Goal: Task Accomplishment & Management: Manage account settings

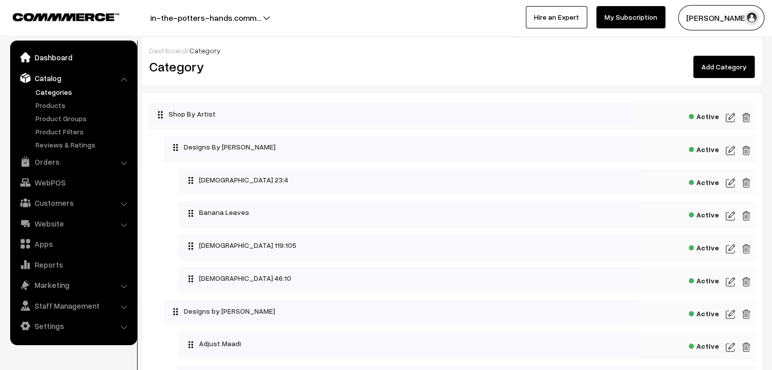
click at [54, 62] on link "Dashboard" at bounding box center [73, 57] width 121 height 18
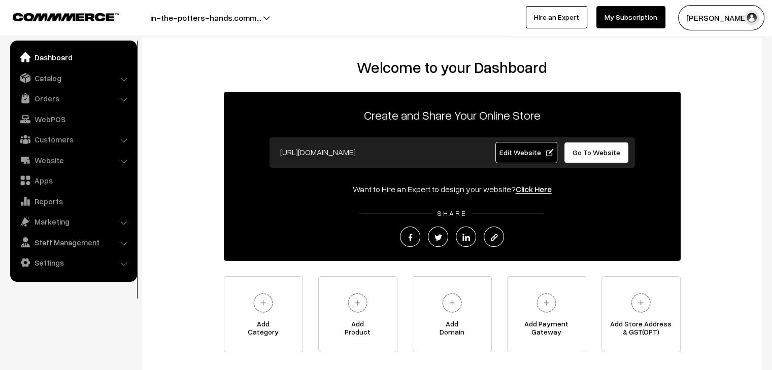
click at [539, 152] on span "Edit Website" at bounding box center [526, 152] width 54 height 9
click at [65, 261] on link "Settings" at bounding box center [73, 263] width 121 height 18
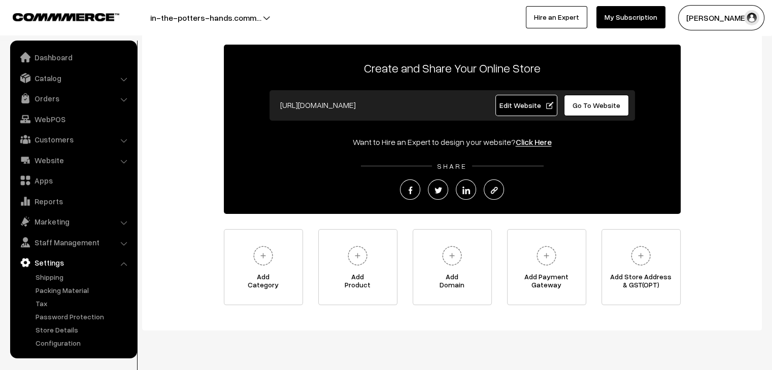
scroll to position [51, 0]
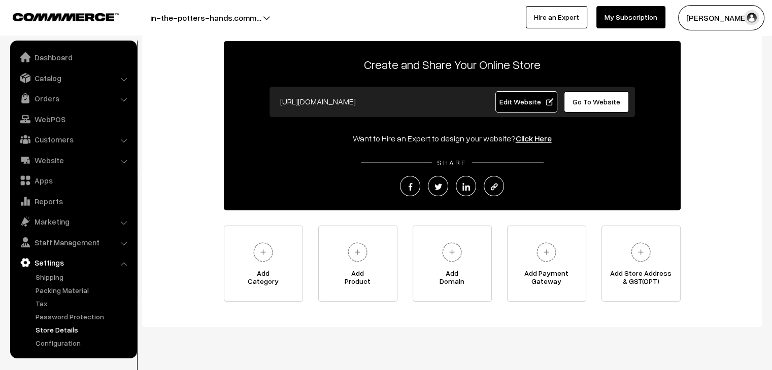
click at [65, 329] on link "Store Details" at bounding box center [83, 330] width 100 height 11
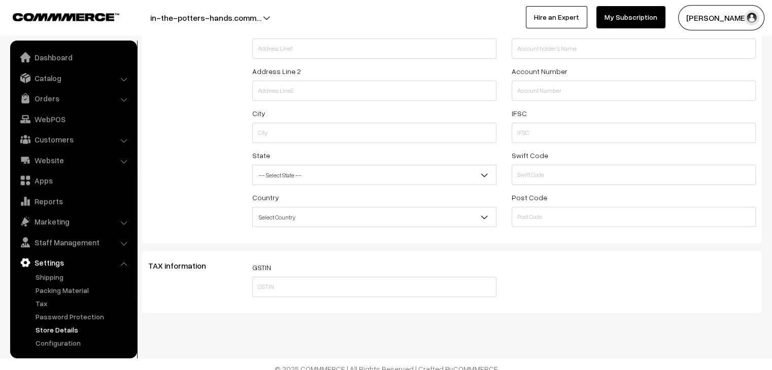
scroll to position [162, 0]
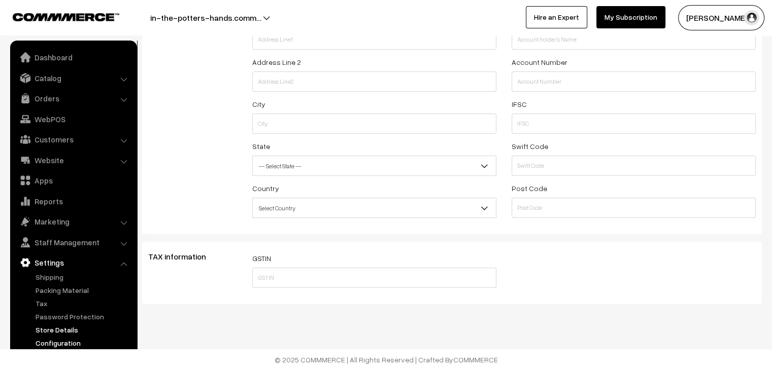
click at [71, 340] on link "Configuration" at bounding box center [83, 343] width 100 height 11
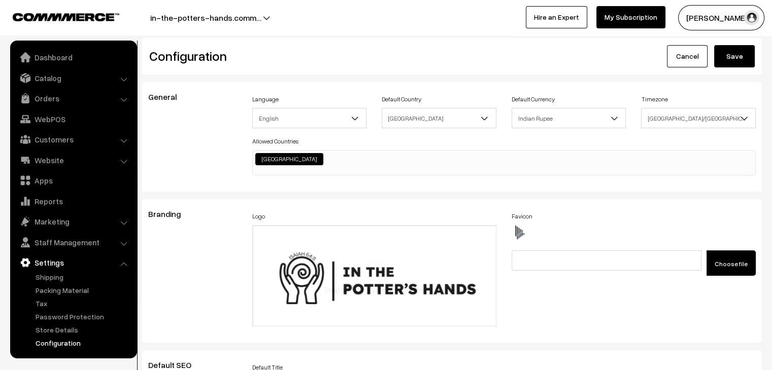
scroll to position [777, 0]
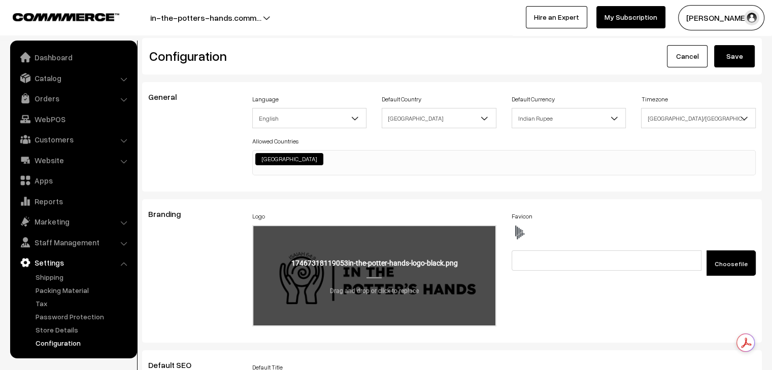
click at [380, 274] on input "file" at bounding box center [374, 275] width 242 height 99
type input "C:\fakepath\3.png"
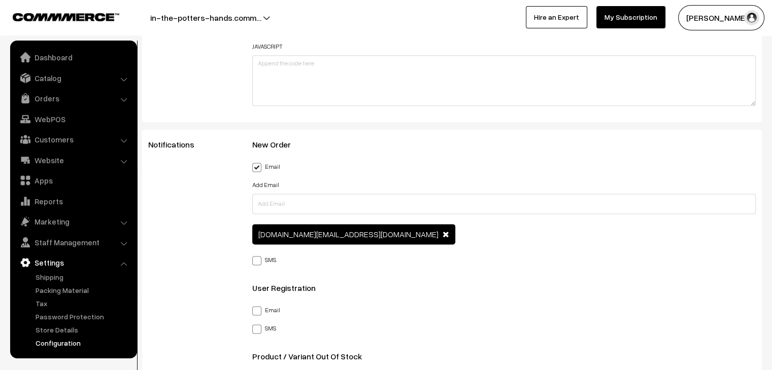
scroll to position [1319, 0]
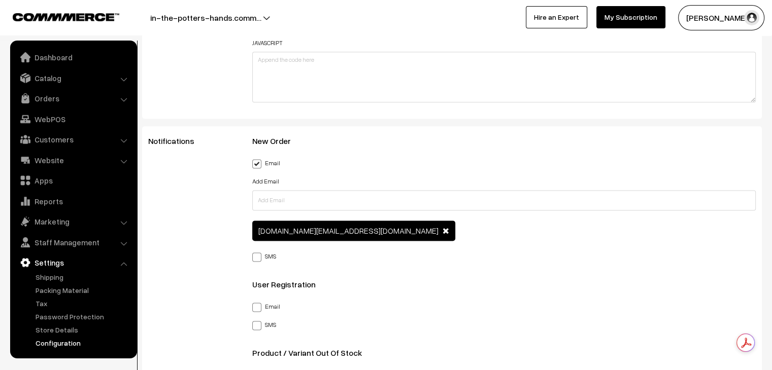
click at [256, 258] on span at bounding box center [256, 257] width 9 height 9
click at [256, 258] on input "SMS" at bounding box center [255, 255] width 7 height 7
checkbox input "true"
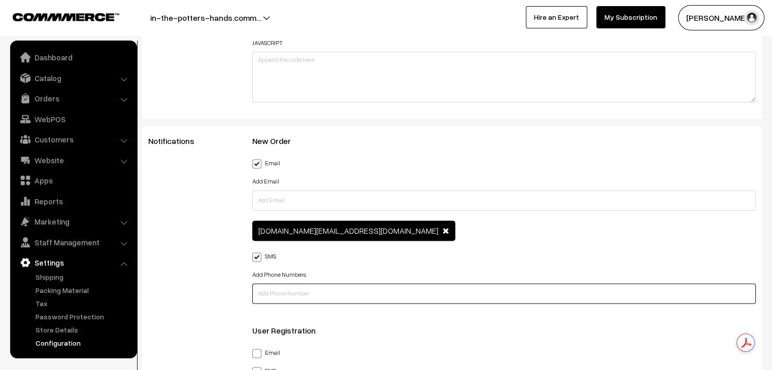
click at [286, 295] on input "text" at bounding box center [504, 294] width 504 height 20
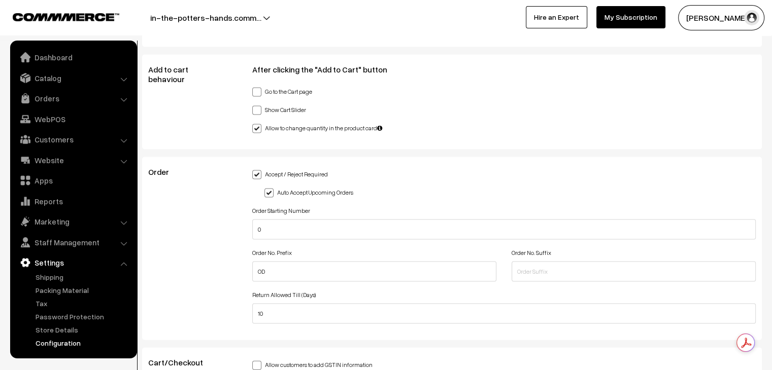
scroll to position [2080, 0]
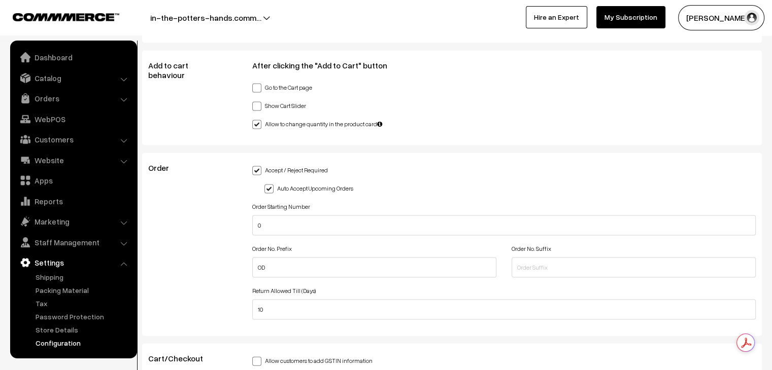
type input "7022764260"
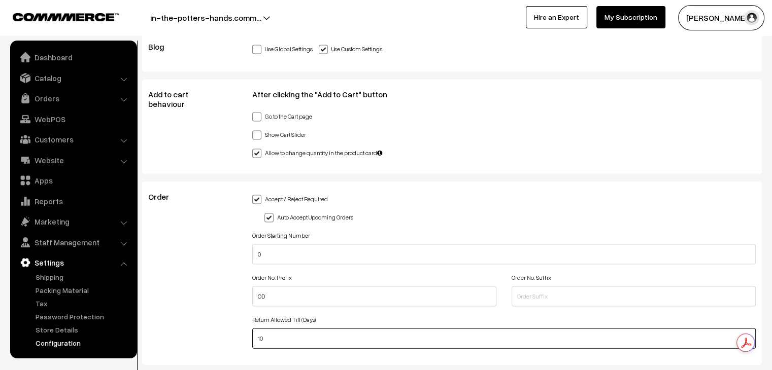
scroll to position [2109, 0]
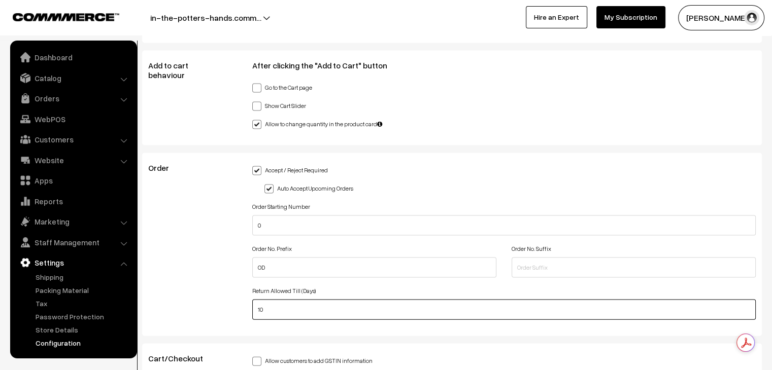
click at [371, 313] on input "10" at bounding box center [504, 310] width 504 height 20
type input "1"
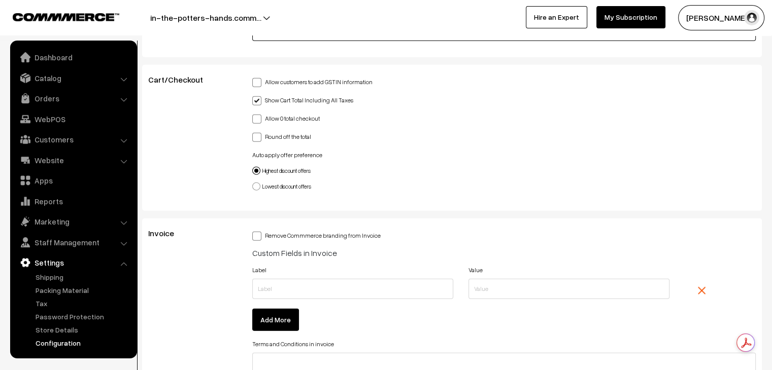
scroll to position [2464, 0]
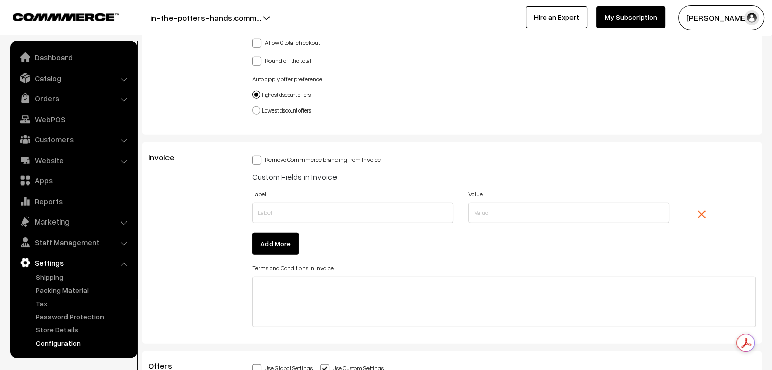
type input "7"
click at [256, 160] on span at bounding box center [256, 160] width 9 height 9
click at [256, 160] on input "Remove Commmerce branding from Invoice" at bounding box center [255, 158] width 7 height 7
checkbox input "true"
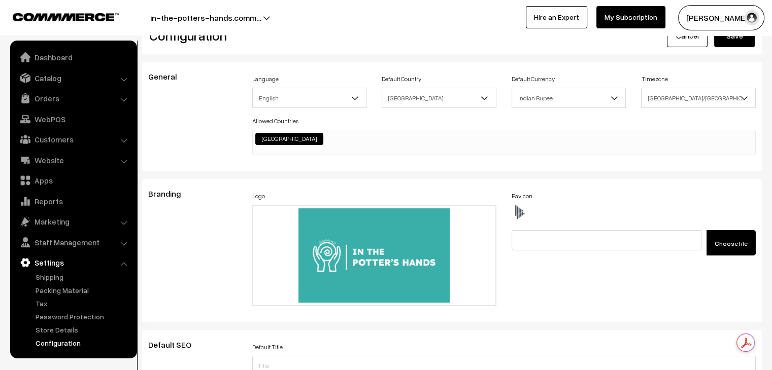
scroll to position [0, 0]
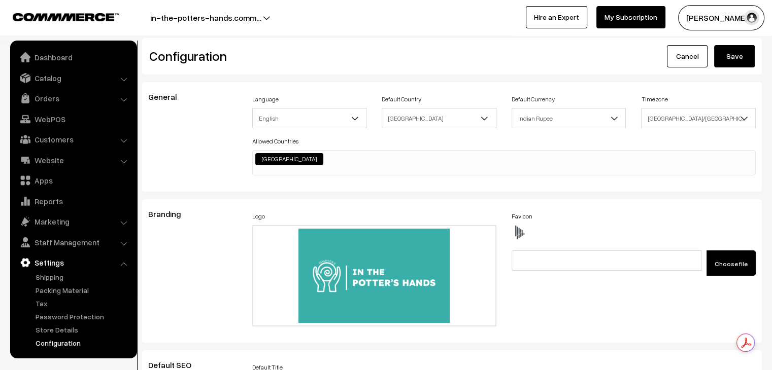
click at [739, 52] on button "Save" at bounding box center [734, 56] width 41 height 22
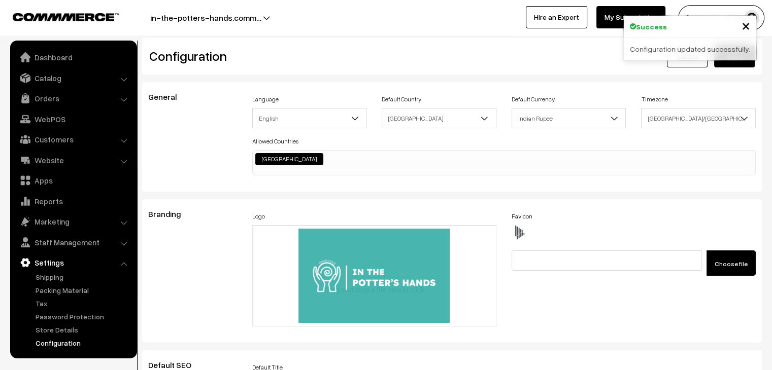
scroll to position [777, 0]
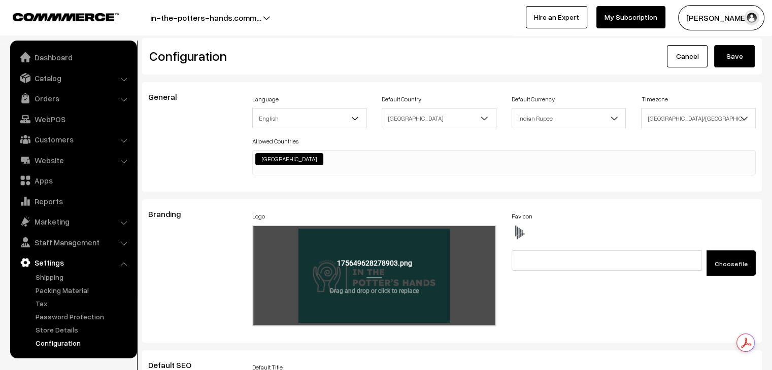
click at [349, 255] on input "file" at bounding box center [374, 275] width 242 height 99
type input "C:\fakepath\in-the-potter-hands-logo-white.png"
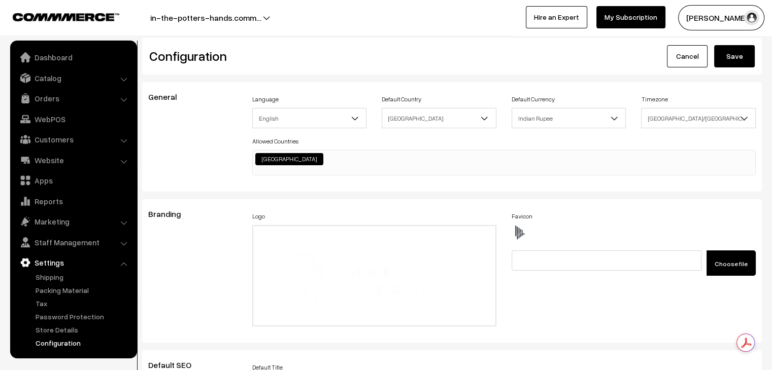
click at [738, 60] on button "Save" at bounding box center [734, 56] width 41 height 22
click at [60, 327] on link "Store Details" at bounding box center [83, 330] width 100 height 11
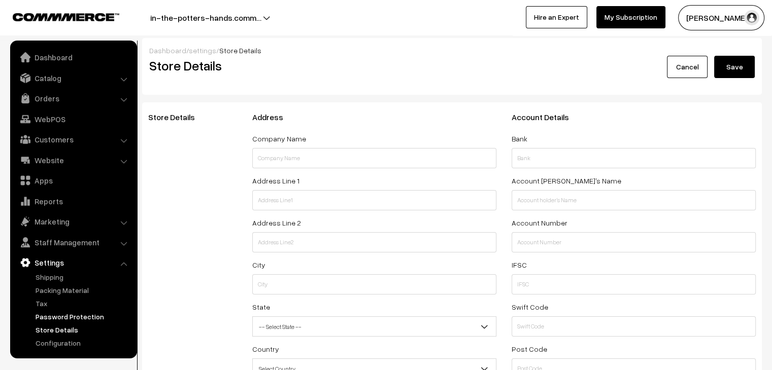
click at [45, 318] on link "Password Protection" at bounding box center [83, 317] width 100 height 11
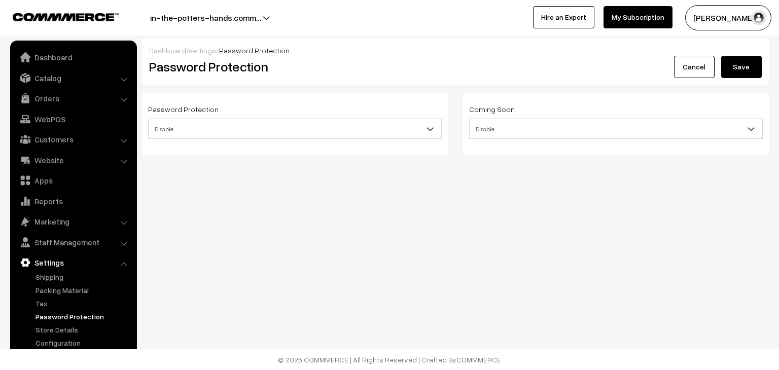
click at [434, 132] on b at bounding box center [430, 129] width 10 height 10
click at [51, 303] on link "Tax" at bounding box center [83, 303] width 100 height 11
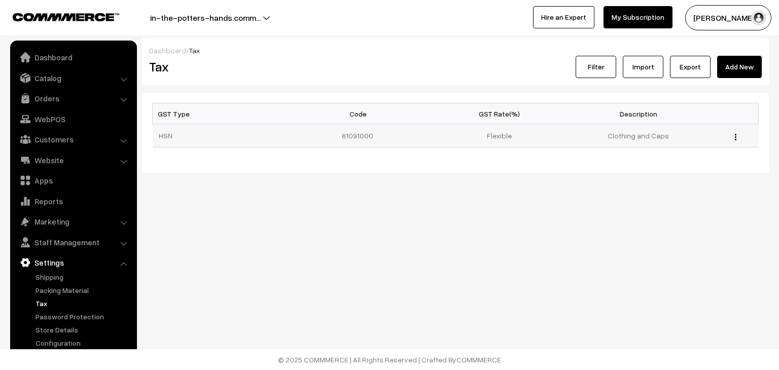
click at [737, 137] on button "button" at bounding box center [736, 137] width 3 height 8
click at [636, 74] on link "Import" at bounding box center [643, 67] width 41 height 22
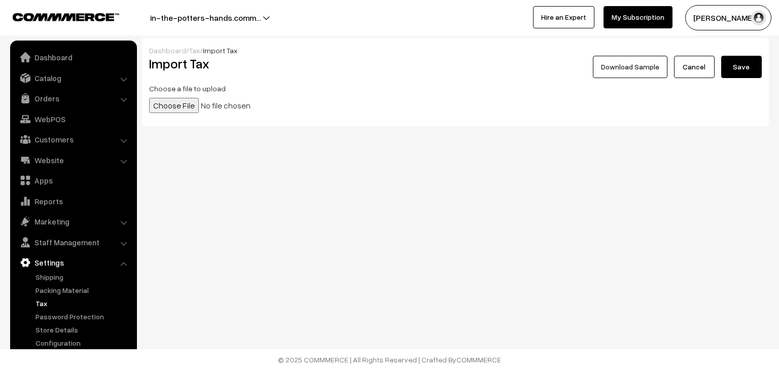
click at [691, 71] on link "Cancel" at bounding box center [694, 67] width 41 height 22
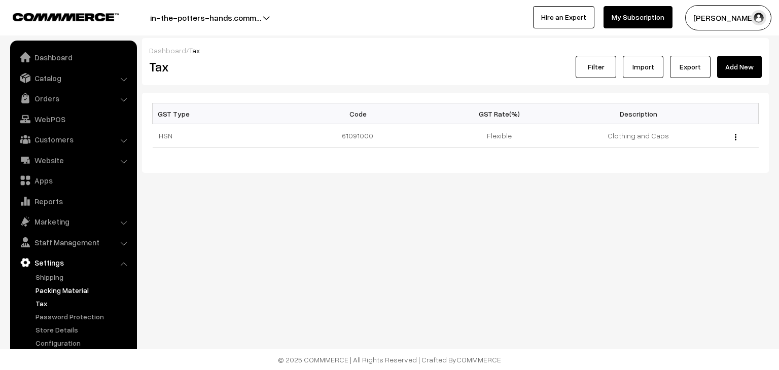
click at [80, 286] on link "Packing Material" at bounding box center [83, 290] width 100 height 11
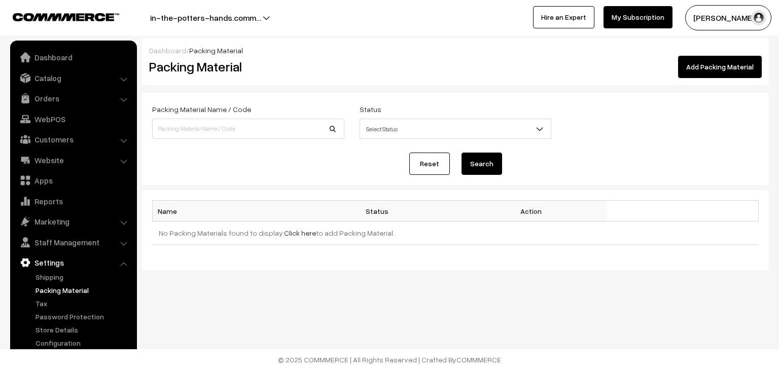
click at [446, 134] on span "Select Status" at bounding box center [455, 129] width 191 height 18
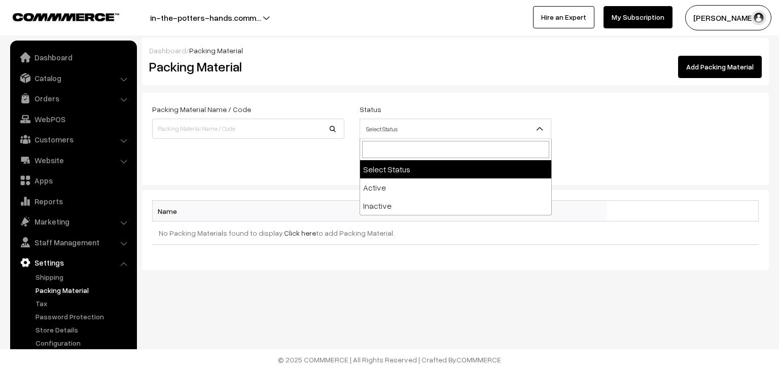
click at [446, 134] on span "Select Status" at bounding box center [455, 129] width 191 height 18
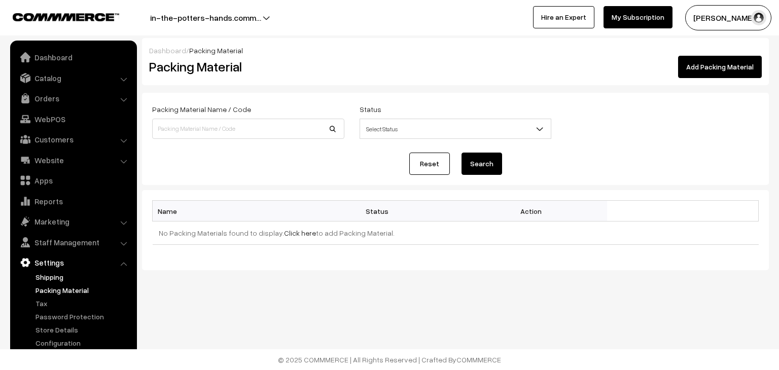
click at [46, 274] on link "Shipping" at bounding box center [83, 277] width 100 height 11
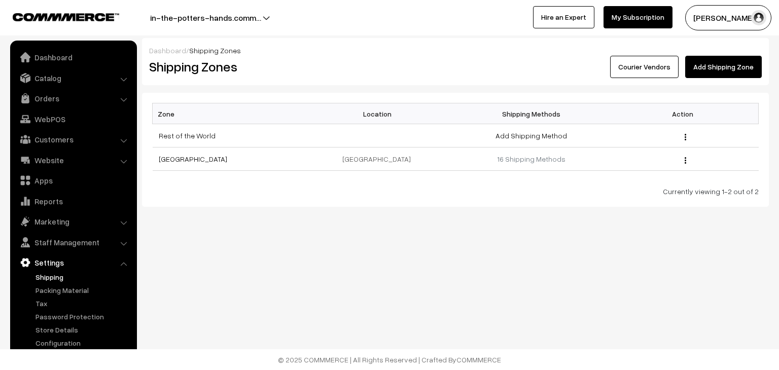
drag, startPoint x: 42, startPoint y: 305, endPoint x: 55, endPoint y: 296, distance: 16.5
click at [42, 304] on link "Tax" at bounding box center [83, 303] width 100 height 11
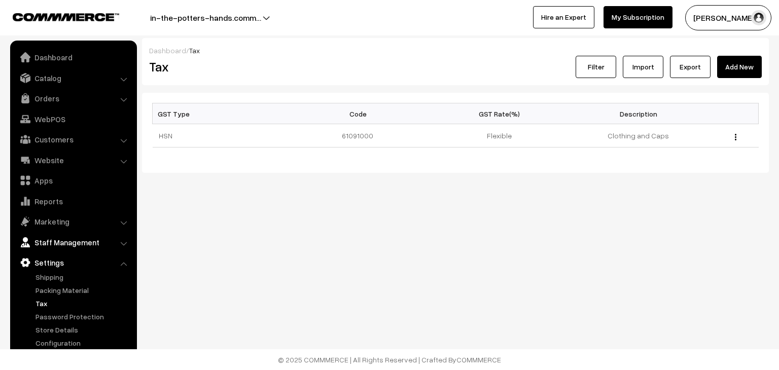
click at [61, 243] on link "Staff Management" at bounding box center [73, 242] width 121 height 18
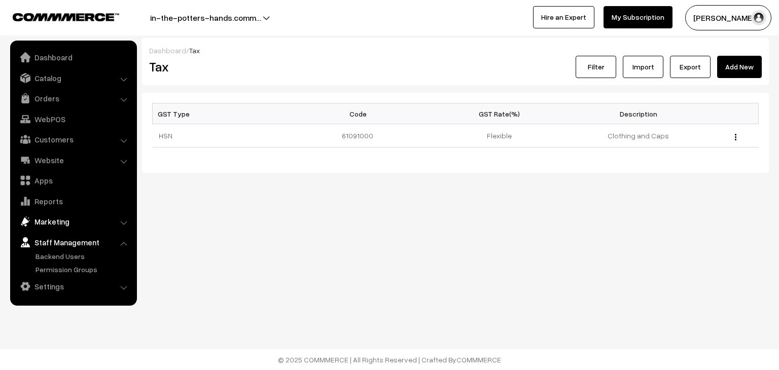
click at [44, 226] on link "Marketing" at bounding box center [73, 222] width 121 height 18
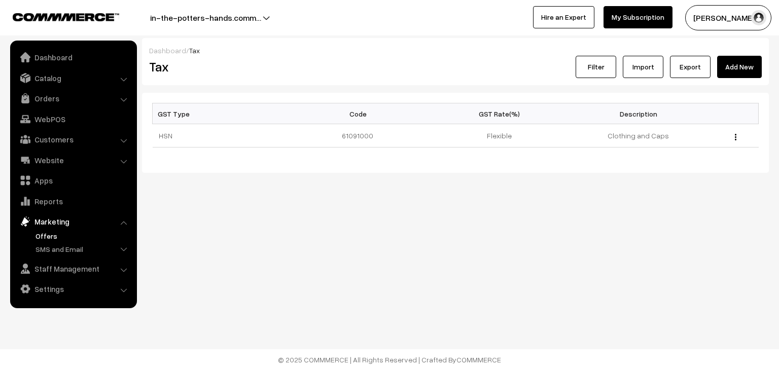
click at [61, 235] on link "Offers" at bounding box center [83, 236] width 100 height 11
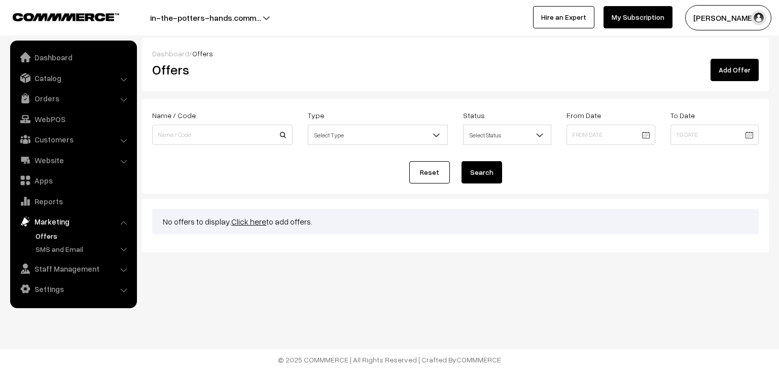
click at [430, 140] on span "Select Type" at bounding box center [378, 135] width 140 height 18
click at [51, 203] on link "Reports" at bounding box center [73, 201] width 121 height 18
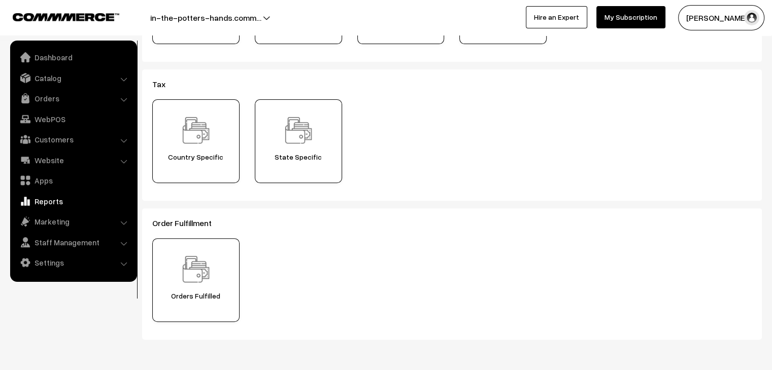
scroll to position [341, 0]
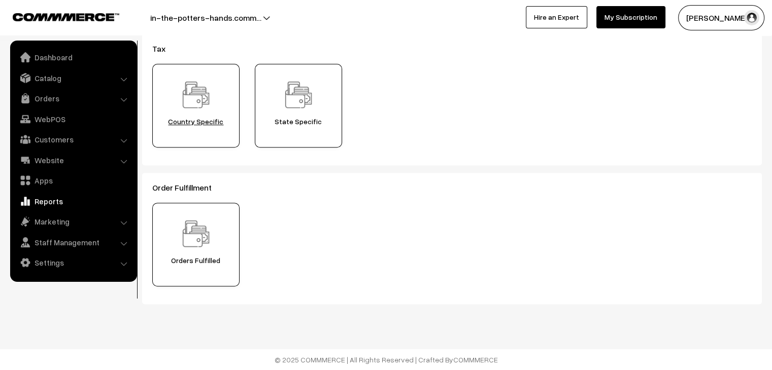
click at [206, 125] on span "Country Specific" at bounding box center [196, 122] width 80 height 8
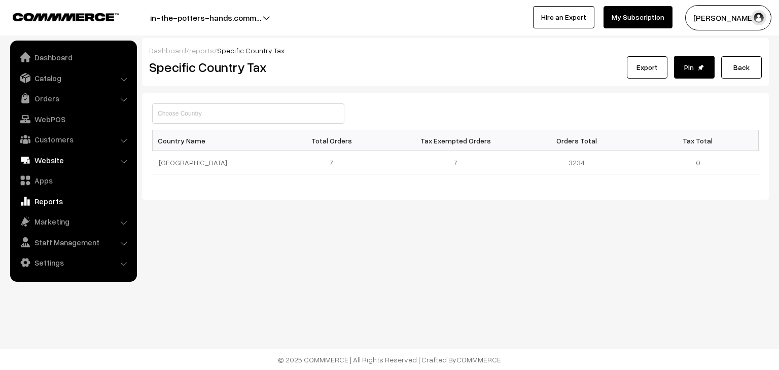
click at [45, 163] on link "Website" at bounding box center [73, 160] width 121 height 18
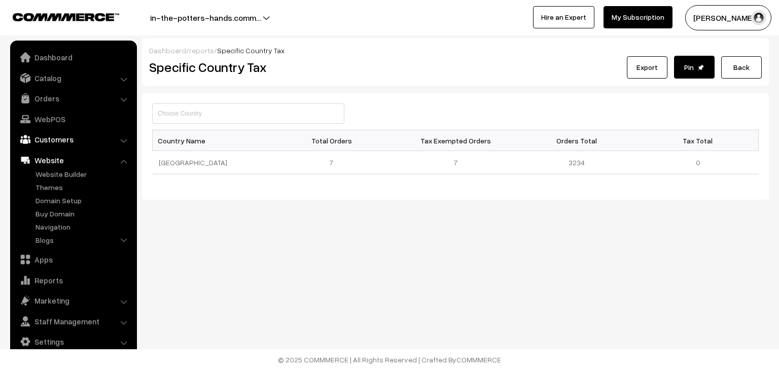
click at [48, 136] on link "Customers" at bounding box center [73, 139] width 121 height 18
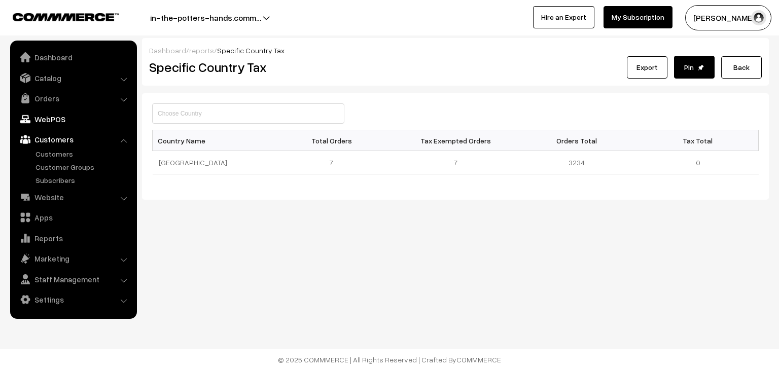
click at [49, 119] on link "WebPOS" at bounding box center [73, 119] width 121 height 18
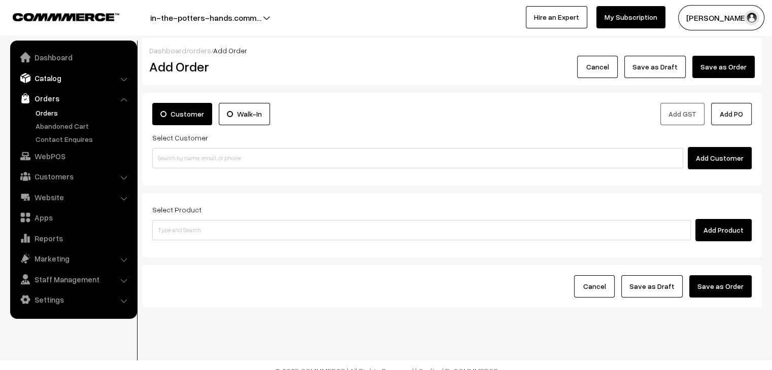
click at [44, 76] on link "Catalog" at bounding box center [73, 78] width 121 height 18
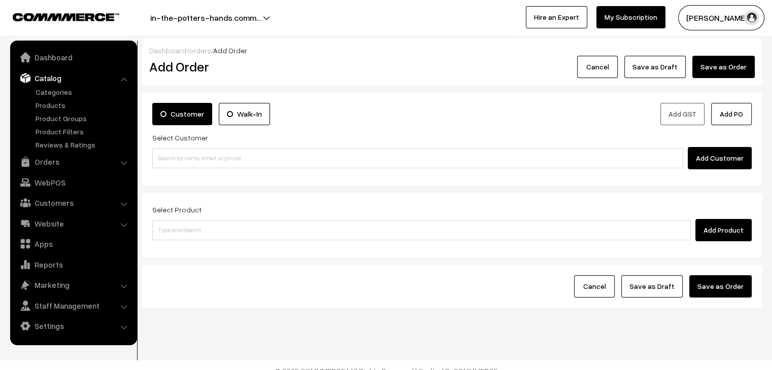
click at [55, 150] on ul "Dashboard Catalog" at bounding box center [73, 193] width 127 height 305
click at [55, 147] on link "Reviews & Ratings" at bounding box center [83, 145] width 100 height 11
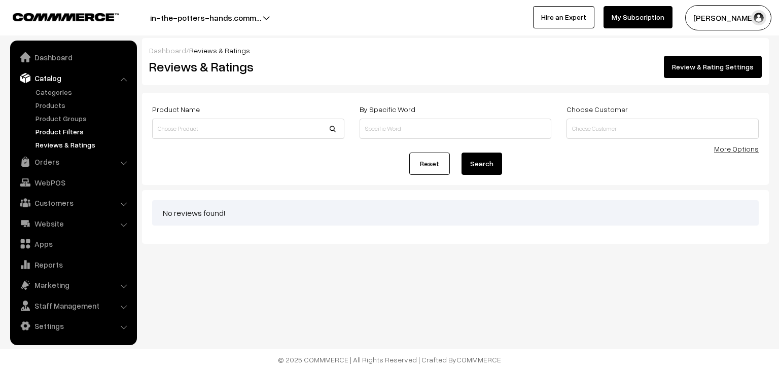
click at [57, 127] on link "Product Filters" at bounding box center [83, 131] width 100 height 11
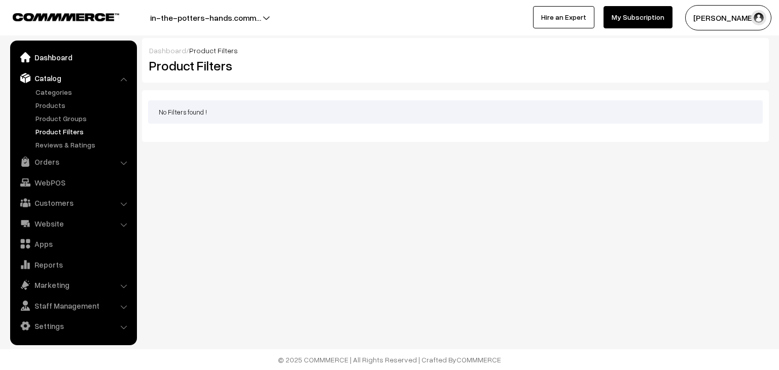
click at [49, 54] on link "Dashboard" at bounding box center [73, 57] width 121 height 18
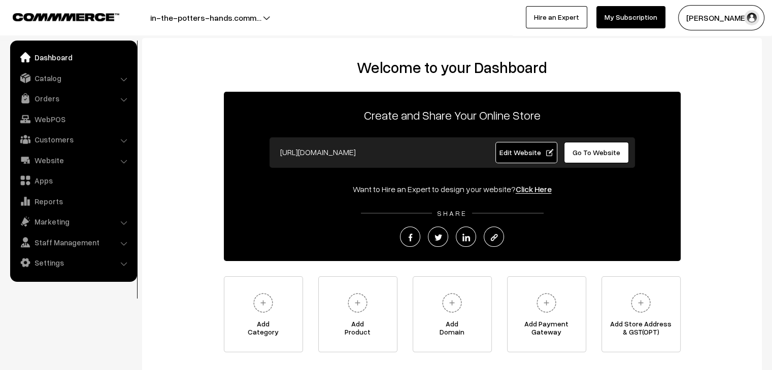
click at [539, 150] on span "Edit Website" at bounding box center [526, 152] width 54 height 9
